Goal: Navigation & Orientation: Find specific page/section

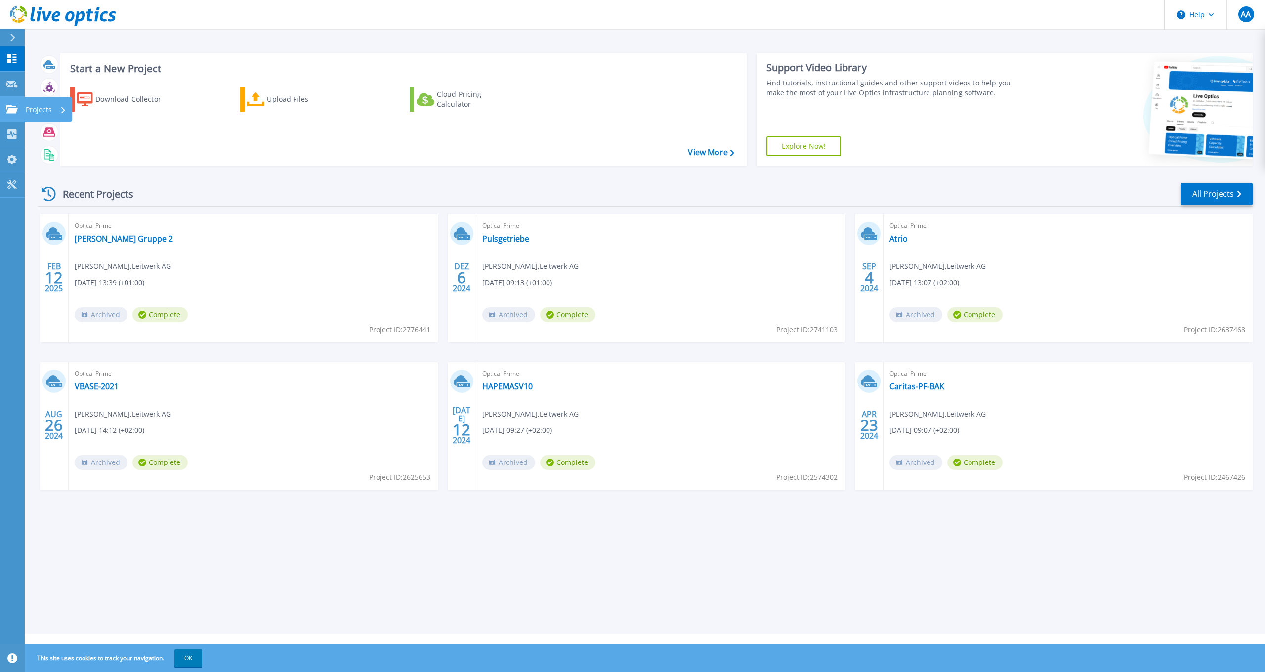
click at [11, 107] on icon at bounding box center [12, 109] width 12 height 8
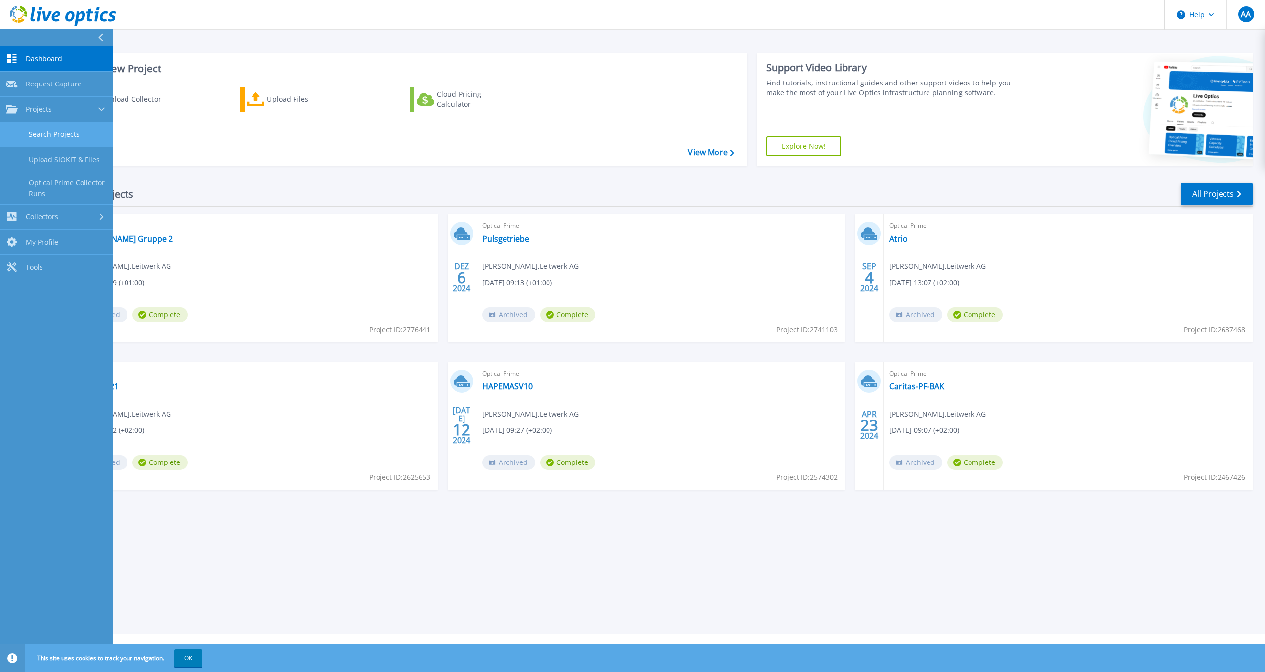
click at [53, 136] on link "Search Projects" at bounding box center [56, 134] width 113 height 25
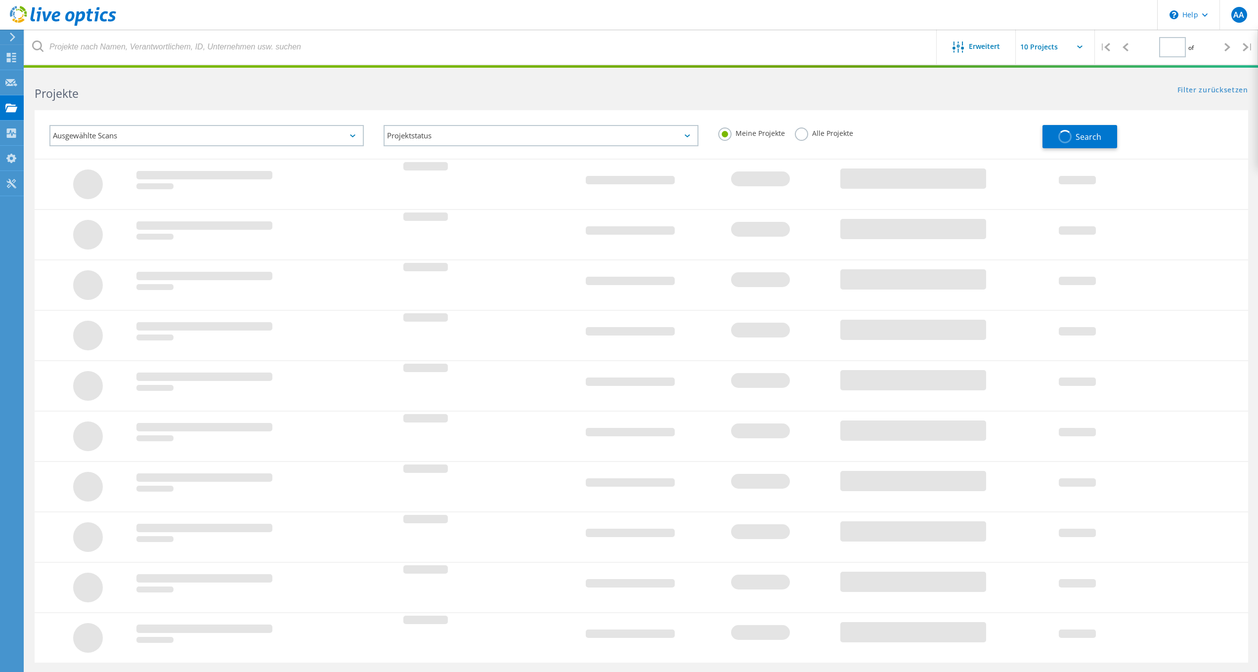
type input "1"
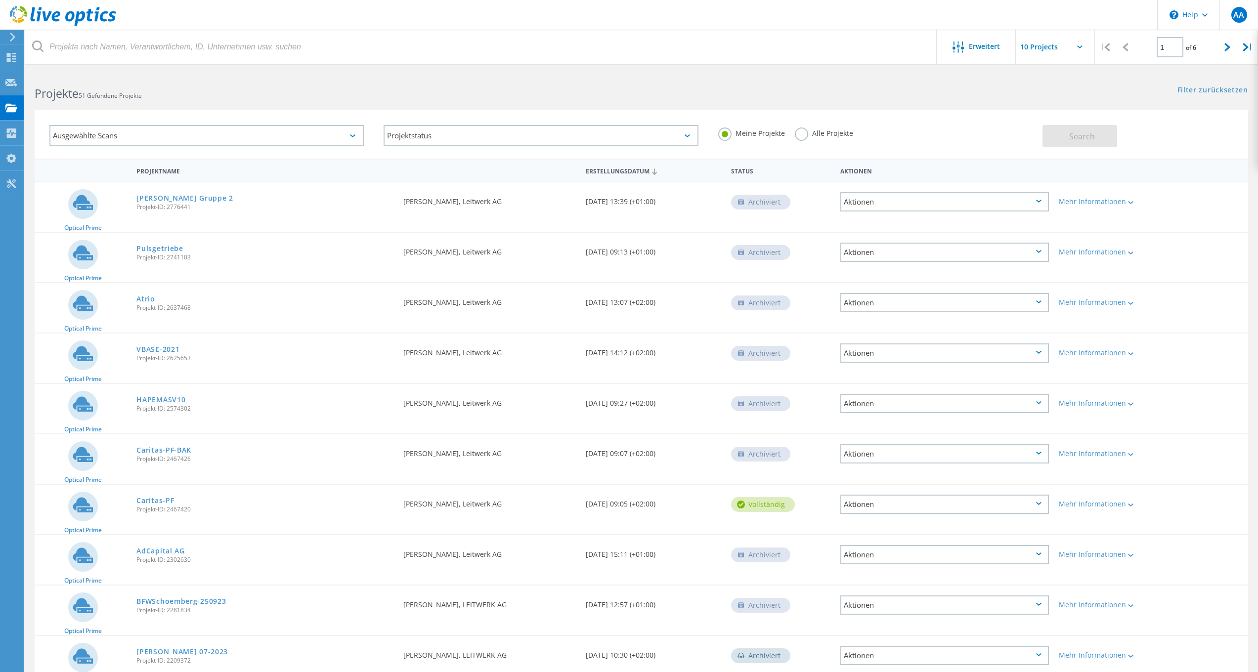
scroll to position [53, 0]
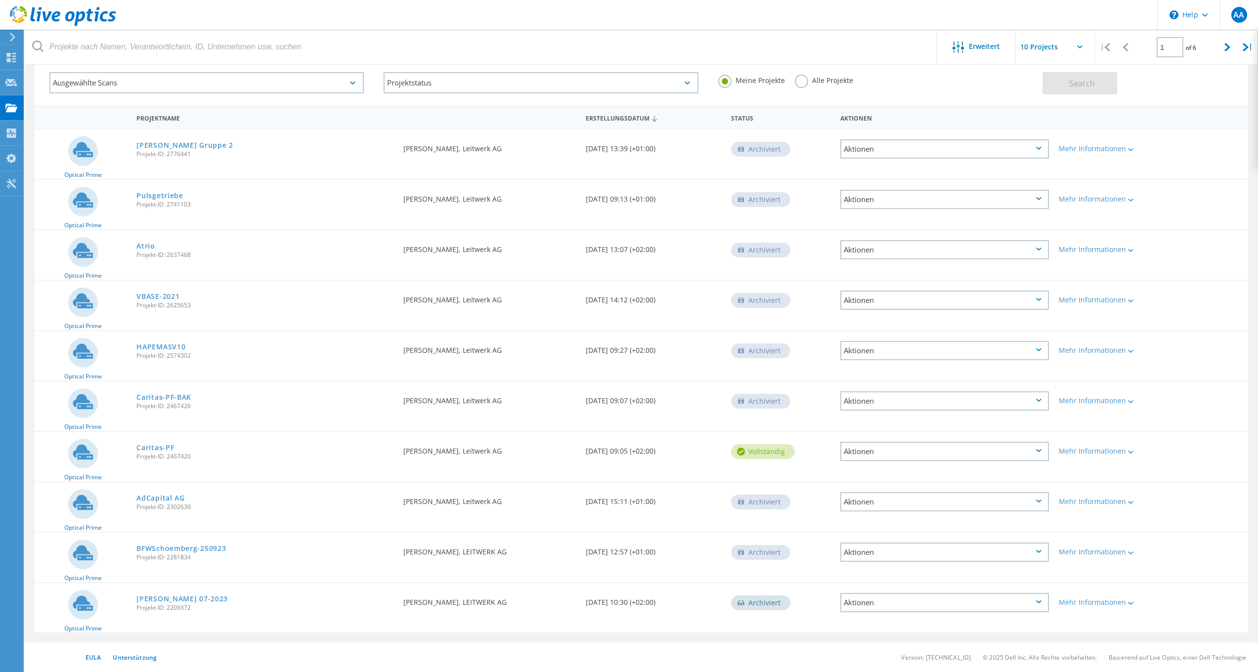
click at [1054, 45] on input "text" at bounding box center [1065, 47] width 99 height 35
click at [1039, 119] on div "Show 40 Projects" at bounding box center [1065, 122] width 98 height 16
type input "Show 40 Projects"
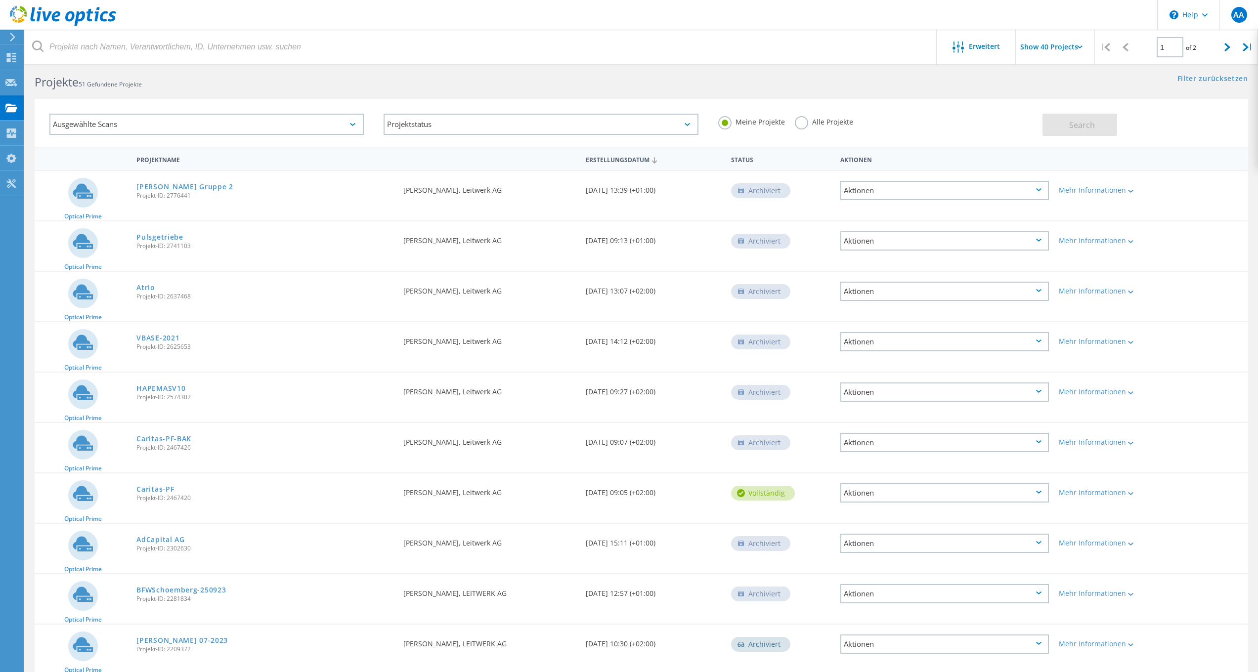
scroll to position [0, 0]
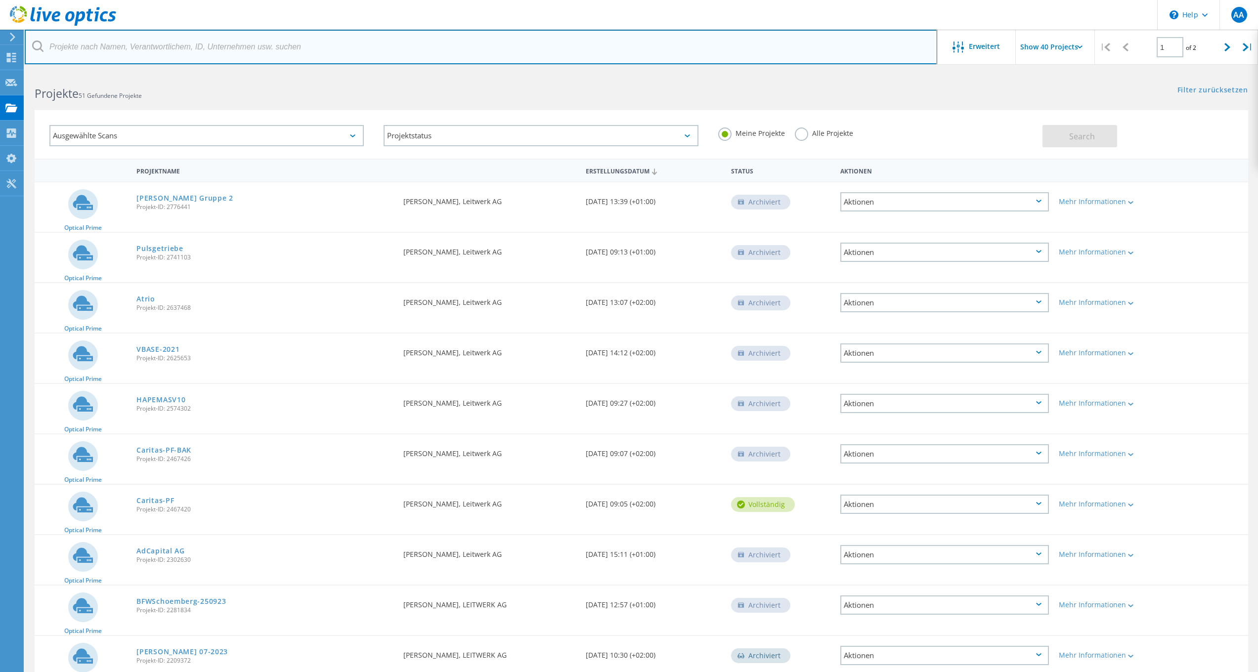
click at [523, 48] on input "text" at bounding box center [481, 47] width 913 height 35
click at [627, 56] on input "text" at bounding box center [481, 47] width 913 height 35
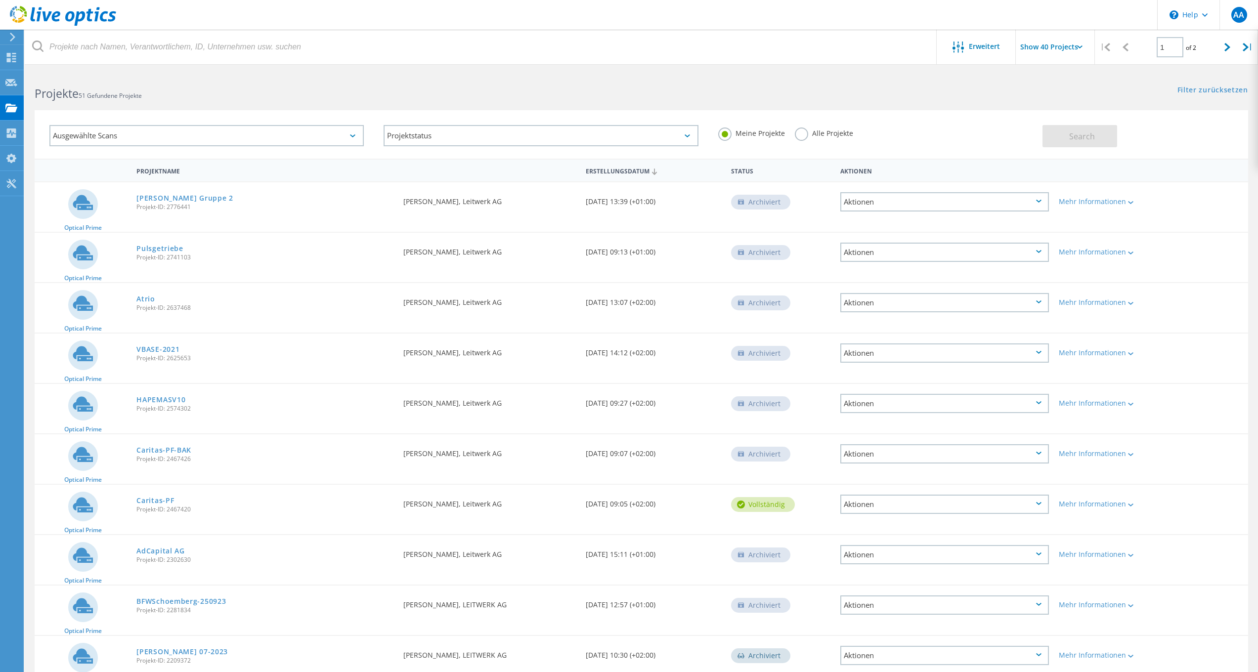
click at [697, 24] on header "\n Help Explore Helpful Articles Contact Support AA Endbenutzer Aaron Asal aasa…" at bounding box center [629, 15] width 1258 height 30
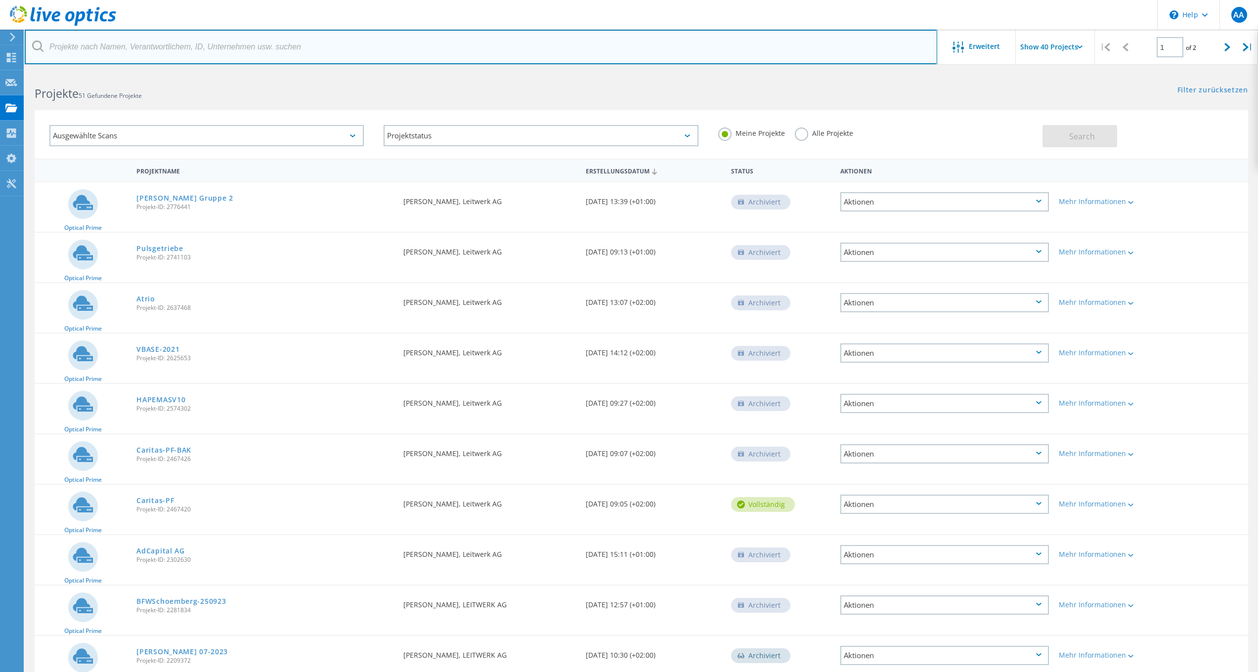
click at [702, 47] on input "text" at bounding box center [481, 47] width 913 height 35
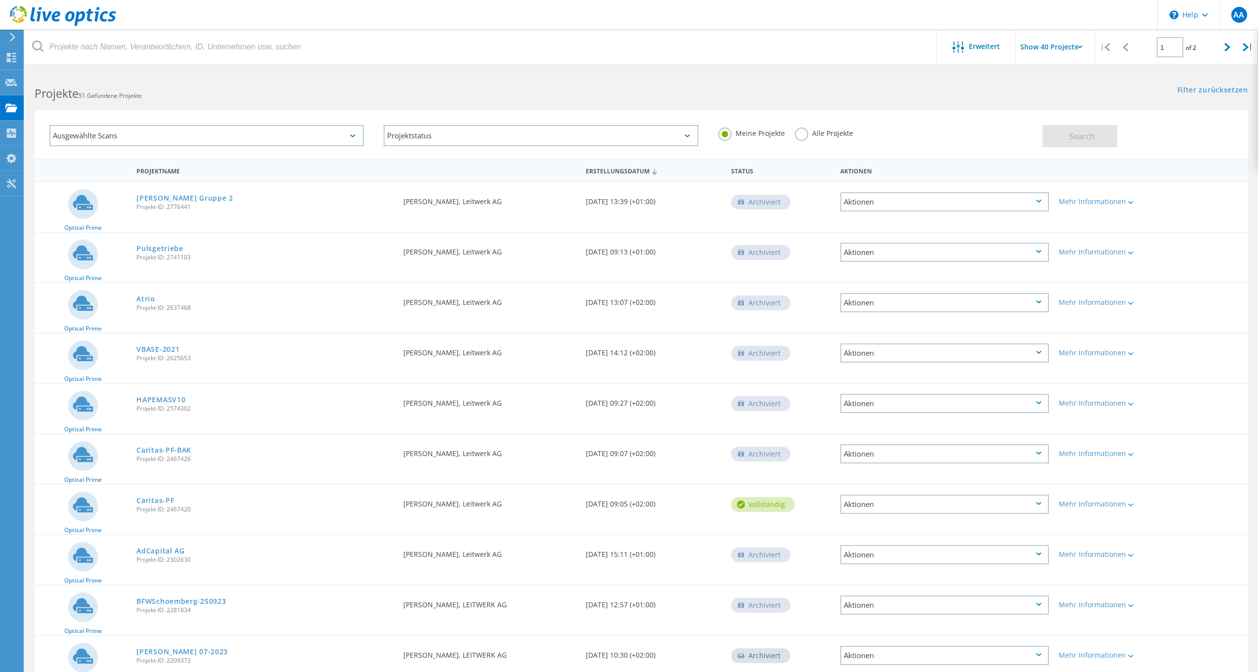
click at [646, 21] on header "\n Help Explore Helpful Articles Contact Support AA Endbenutzer Aaron Asal aasa…" at bounding box center [629, 15] width 1258 height 30
